Goal: Check status: Check status

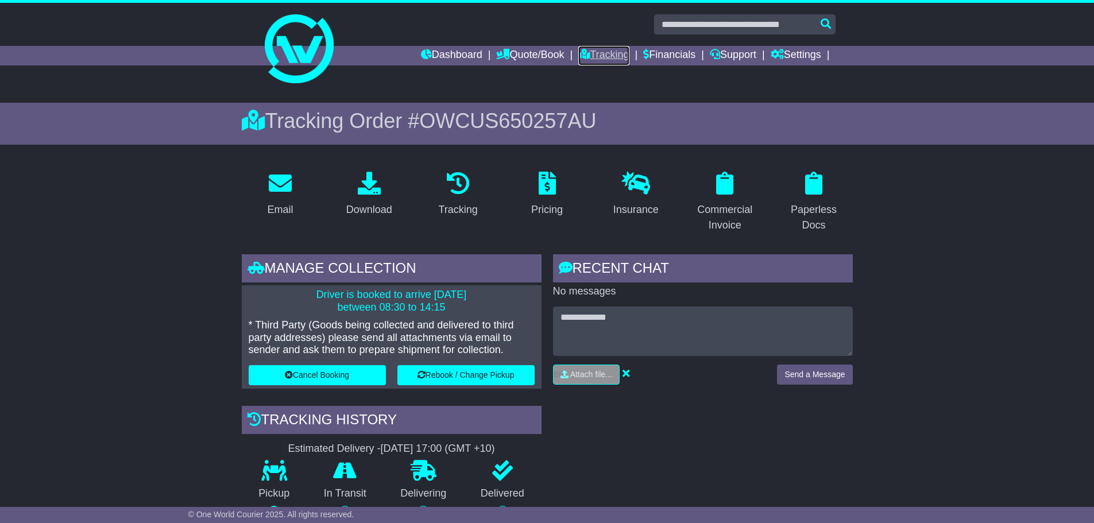
click at [606, 60] on link "Tracking" at bounding box center [603, 56] width 51 height 20
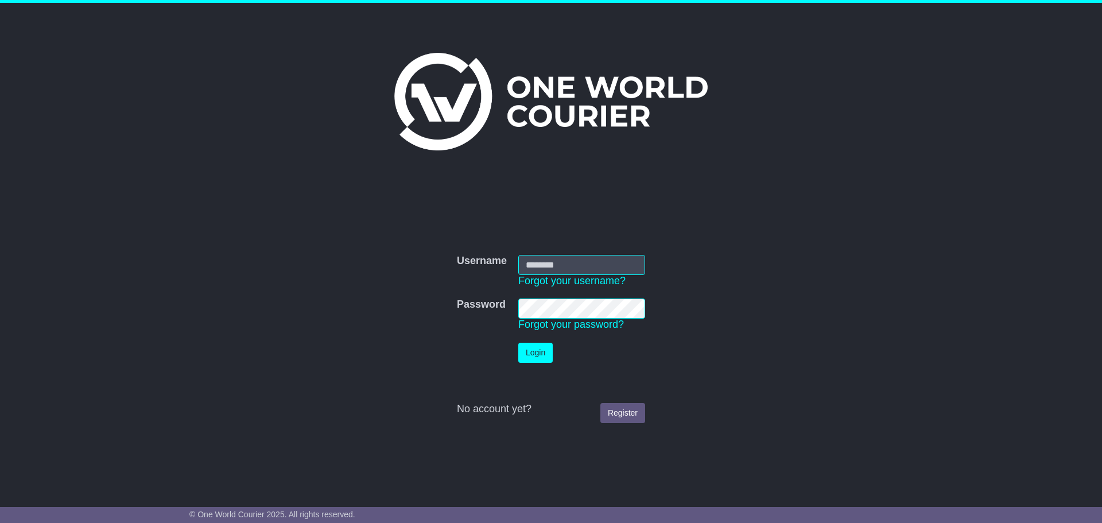
type input "**********"
click at [527, 349] on button "Login" at bounding box center [535, 353] width 34 height 20
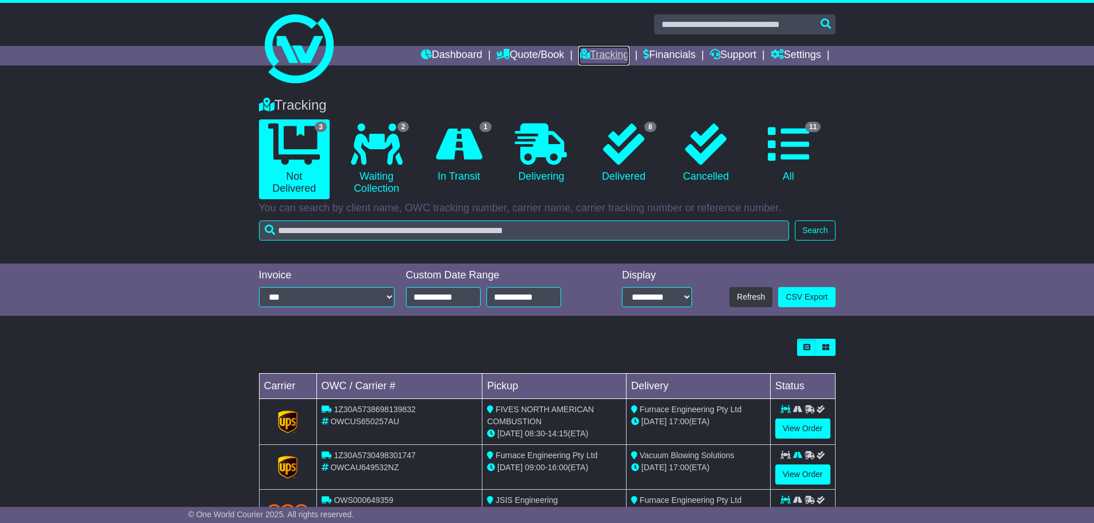
click at [593, 53] on link "Tracking" at bounding box center [603, 56] width 51 height 20
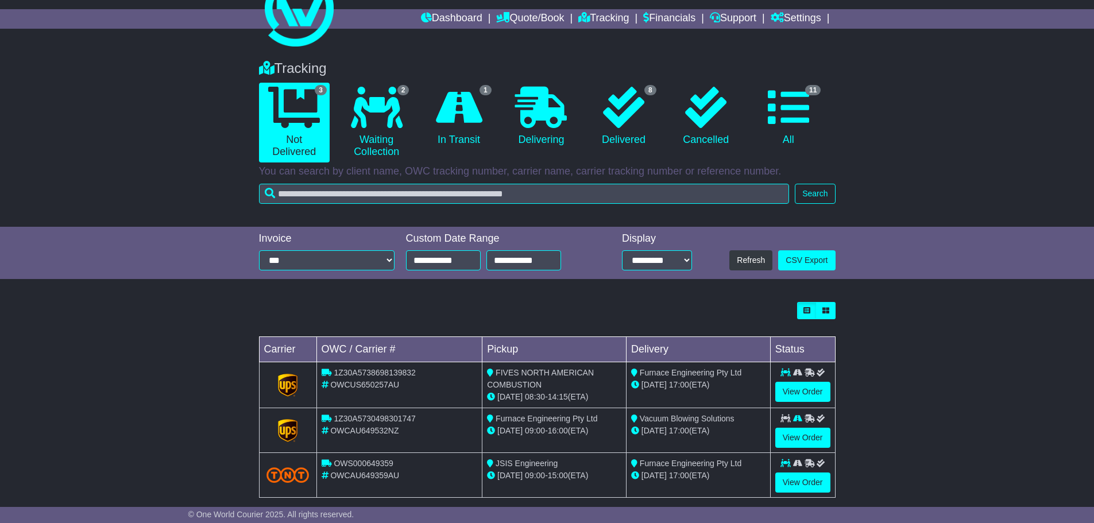
scroll to position [52, 0]
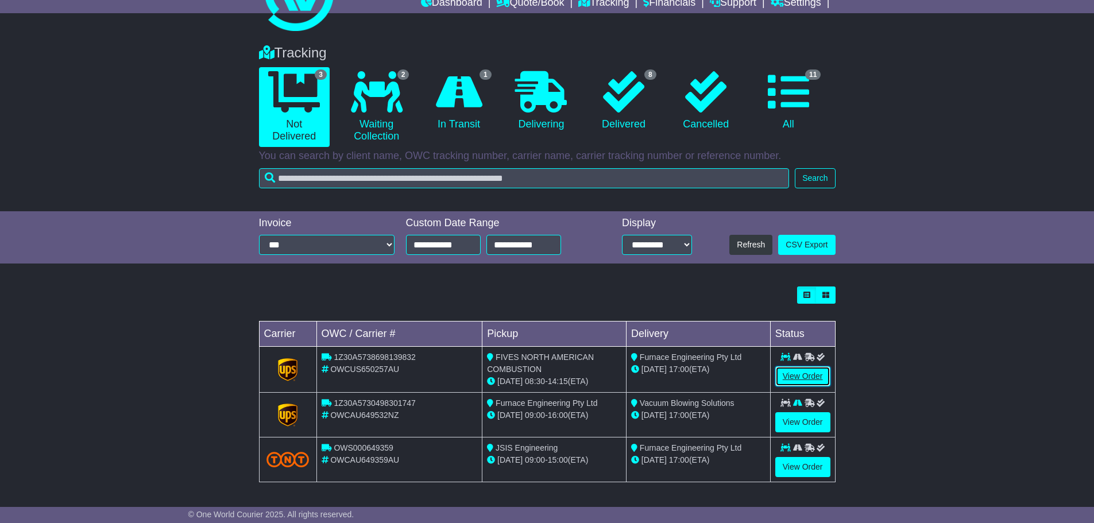
click at [811, 376] on link "View Order" at bounding box center [802, 376] width 55 height 20
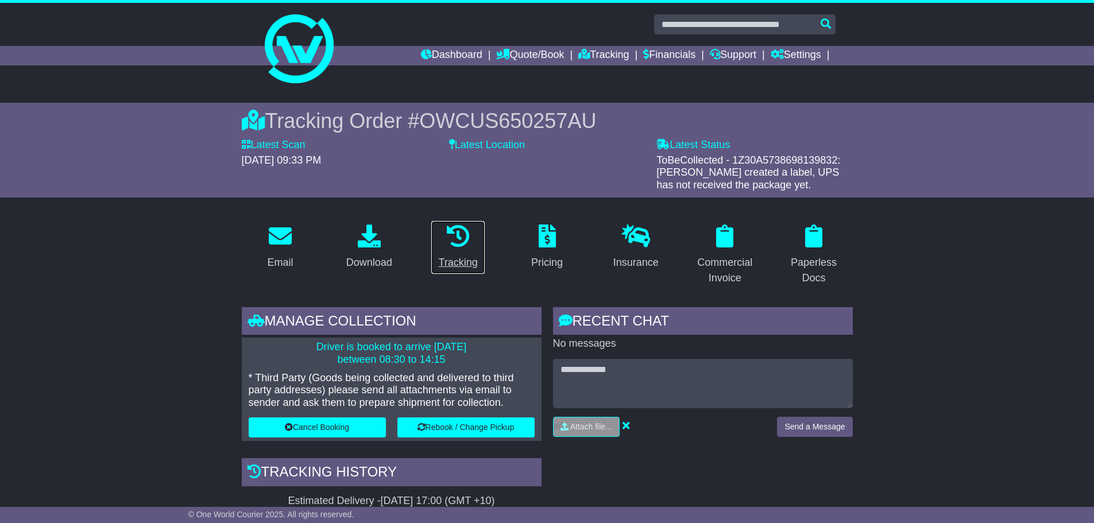
click at [463, 250] on link "Tracking" at bounding box center [458, 247] width 54 height 54
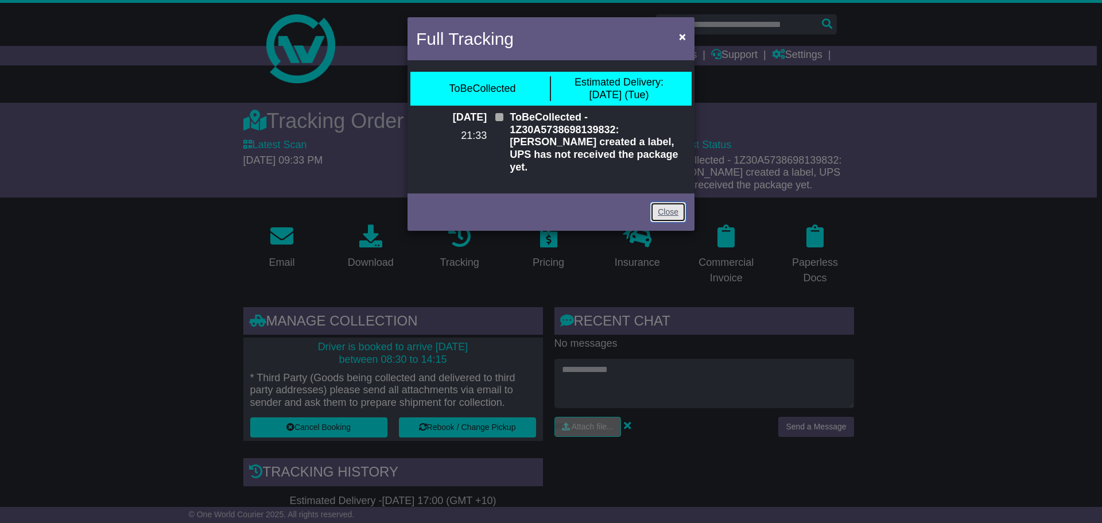
click at [659, 202] on link "Close" at bounding box center [669, 212] width 36 height 20
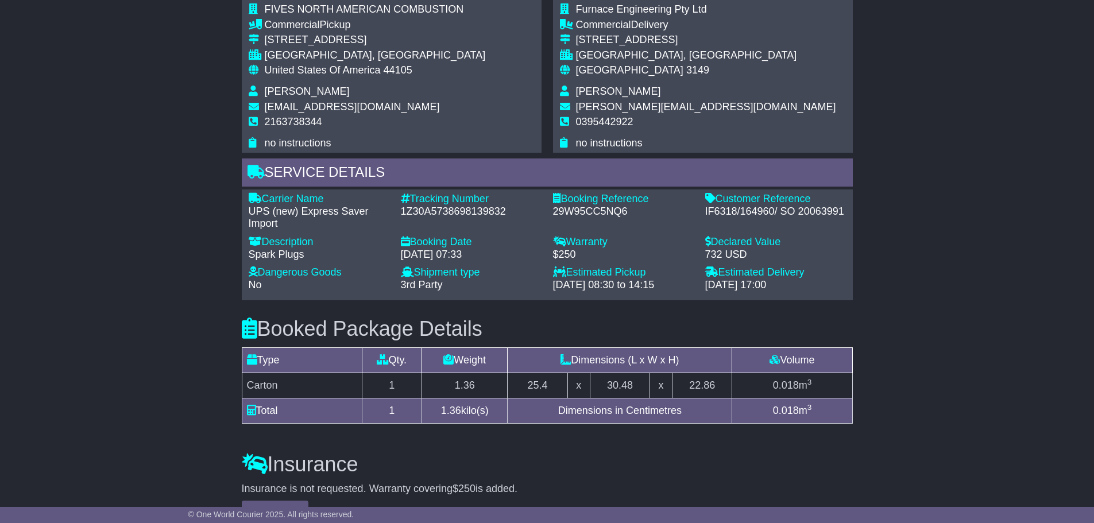
scroll to position [789, 0]
